Goal: Browse casually: Explore the website without a specific task or goal

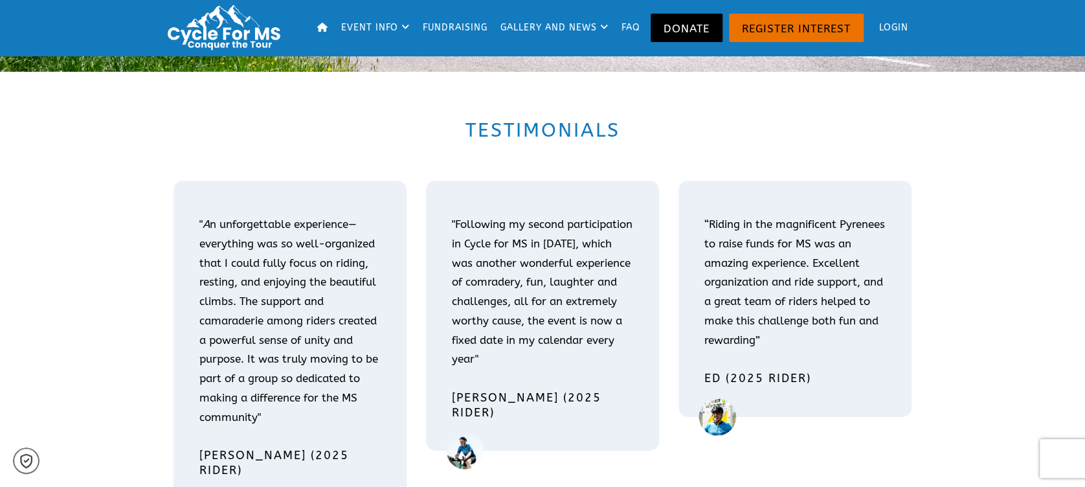
scroll to position [1986, 0]
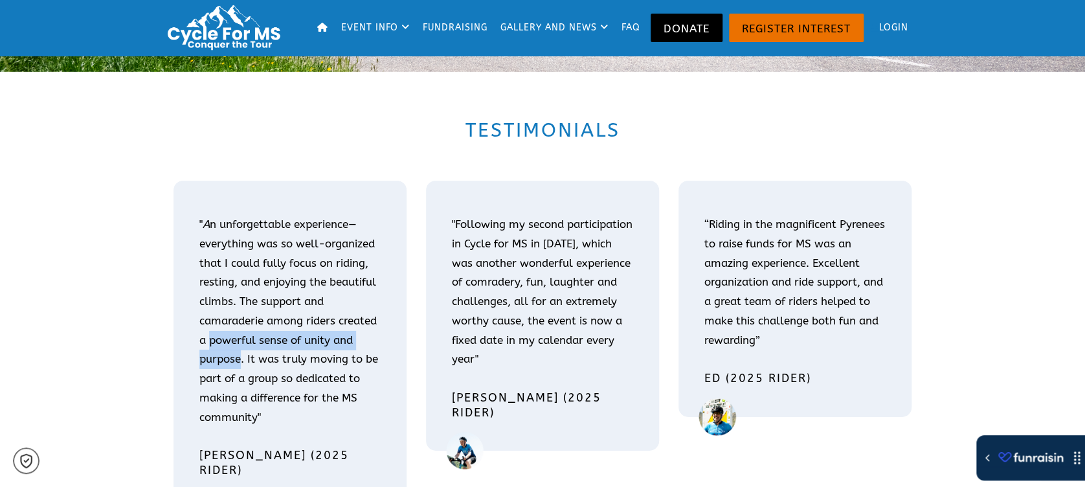
drag, startPoint x: 210, startPoint y: 339, endPoint x: 242, endPoint y: 363, distance: 38.9
click at [242, 363] on p "" A n unforgettable experience—everything was so well-organized that I could fu…" at bounding box center [289, 321] width 181 height 212
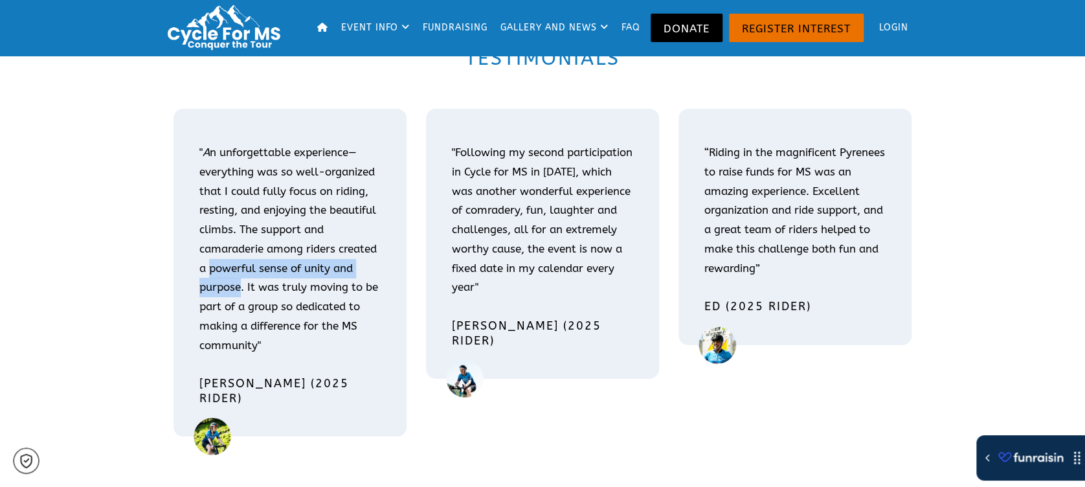
scroll to position [2056, 0]
click at [605, 275] on p ""Following my second participation in Cycle for MS in [DATE], which was another…" at bounding box center [542, 221] width 181 height 154
click at [458, 214] on p ""Following my second participation in Cycle for MS in [DATE], which was another…" at bounding box center [542, 221] width 181 height 154
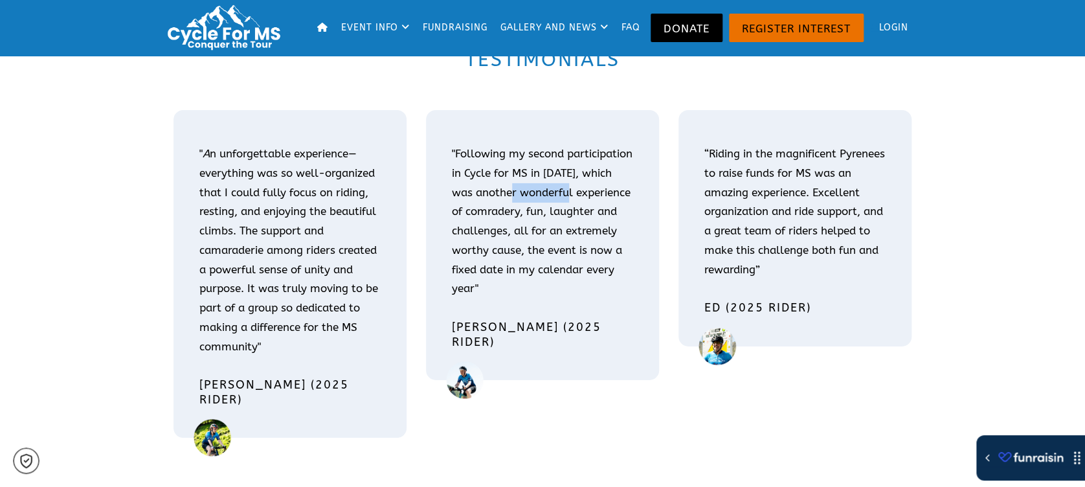
click at [458, 214] on p ""Following my second participation in Cycle for MS in [DATE], which was another…" at bounding box center [542, 221] width 181 height 154
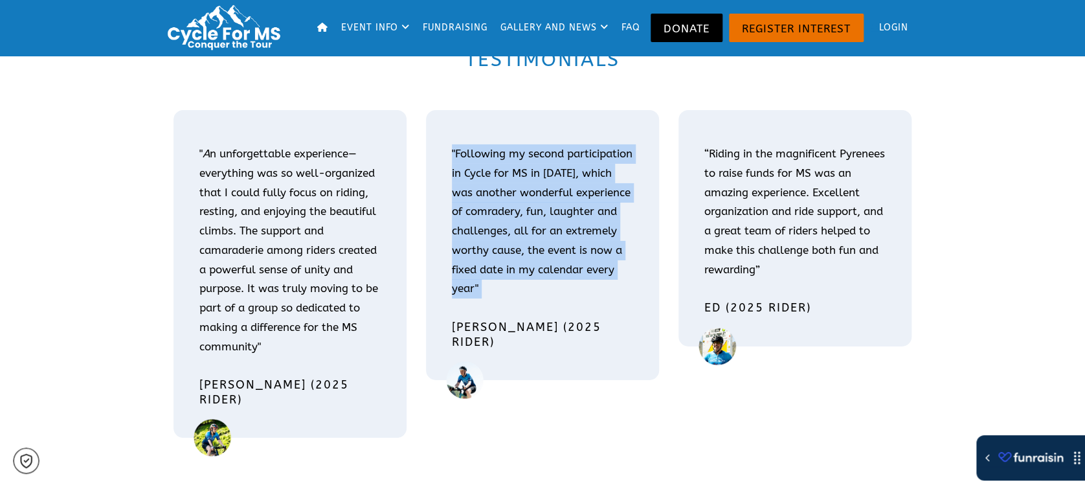
click at [458, 214] on p ""Following my second participation in Cycle for MS in [DATE], which was another…" at bounding box center [542, 221] width 181 height 154
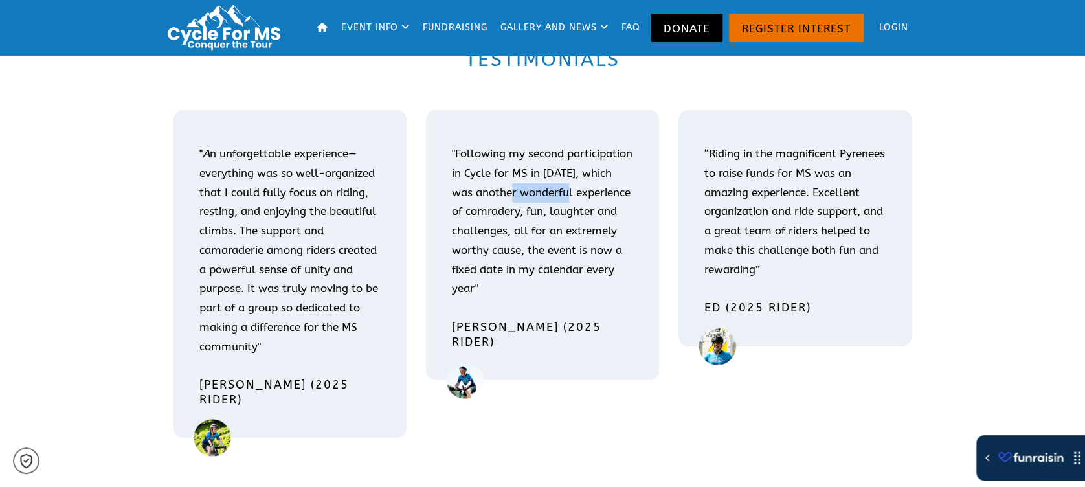
click at [458, 214] on p ""Following my second participation in Cycle for MS in [DATE], which was another…" at bounding box center [542, 221] width 181 height 154
drag, startPoint x: 458, startPoint y: 214, endPoint x: 493, endPoint y: 230, distance: 38.9
click at [493, 230] on p ""Following my second participation in Cycle for MS in [DATE], which was another…" at bounding box center [542, 221] width 181 height 154
click at [311, 249] on p "" A n unforgettable experience—everything was so well-organized that I could fu…" at bounding box center [289, 250] width 181 height 212
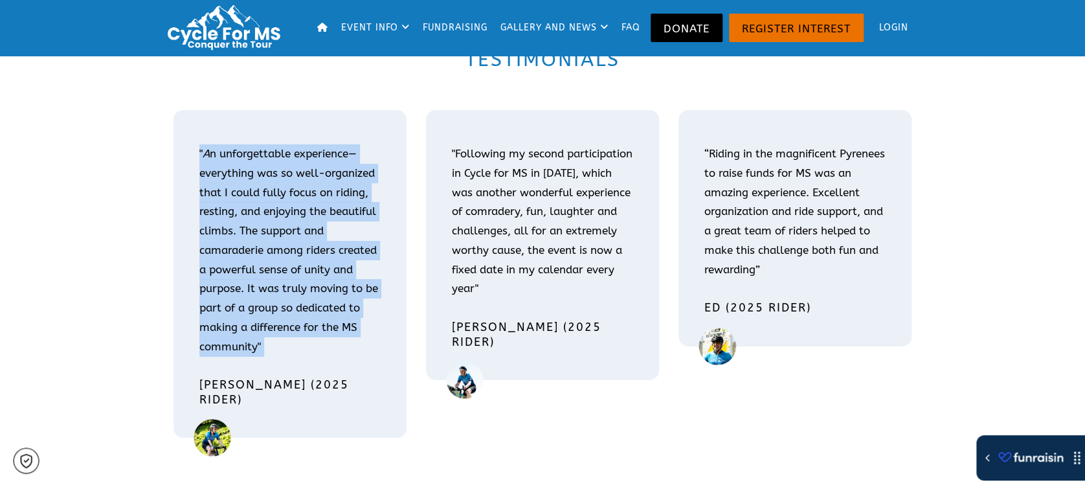
click at [311, 249] on p "" A n unforgettable experience—everything was so well-organized that I could fu…" at bounding box center [289, 250] width 181 height 212
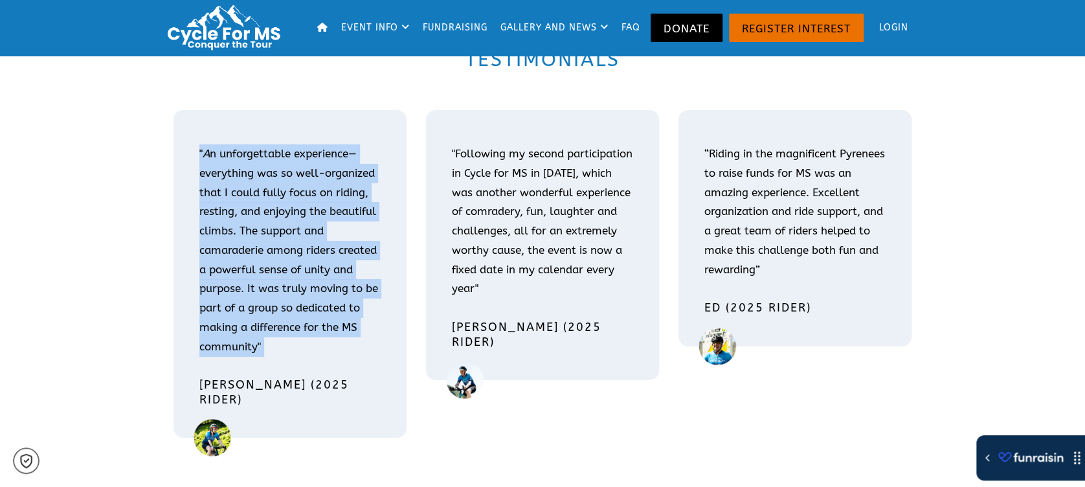
drag, startPoint x: 311, startPoint y: 249, endPoint x: 271, endPoint y: 287, distance: 55.5
click at [271, 287] on p "" A n unforgettable experience—everything was so well-organized that I could fu…" at bounding box center [289, 250] width 181 height 212
drag, startPoint x: 271, startPoint y: 287, endPoint x: 300, endPoint y: 340, distance: 60.9
click at [300, 340] on p "" A n unforgettable experience—everything was so well-organized that I could fu…" at bounding box center [289, 250] width 181 height 212
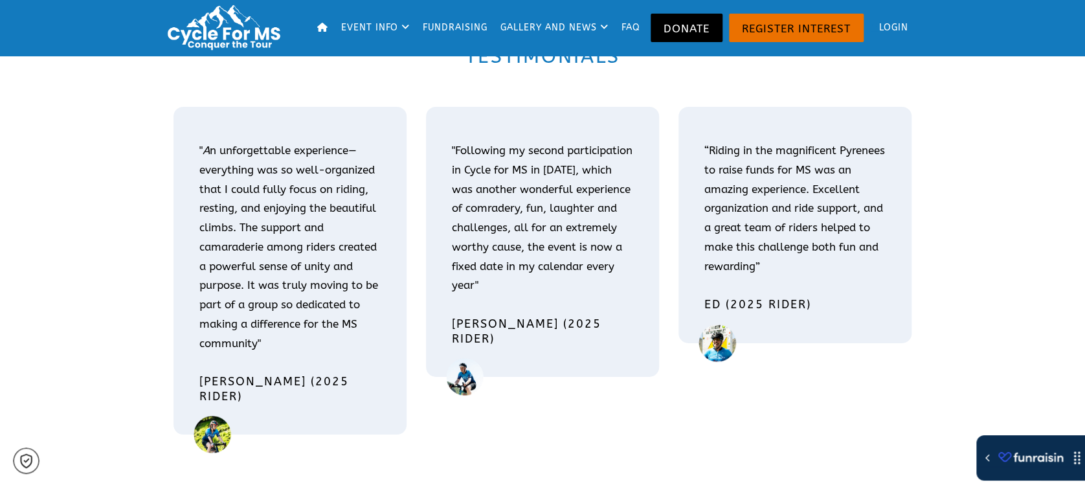
scroll to position [2060, 0]
